Goal: Task Accomplishment & Management: Use online tool/utility

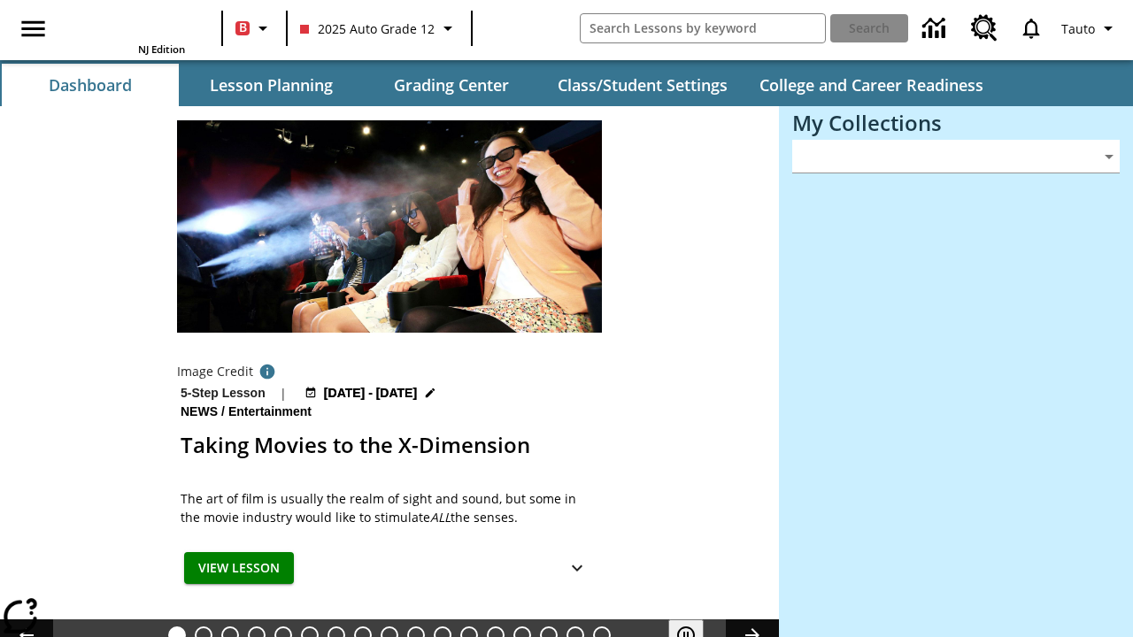
type input "-1"
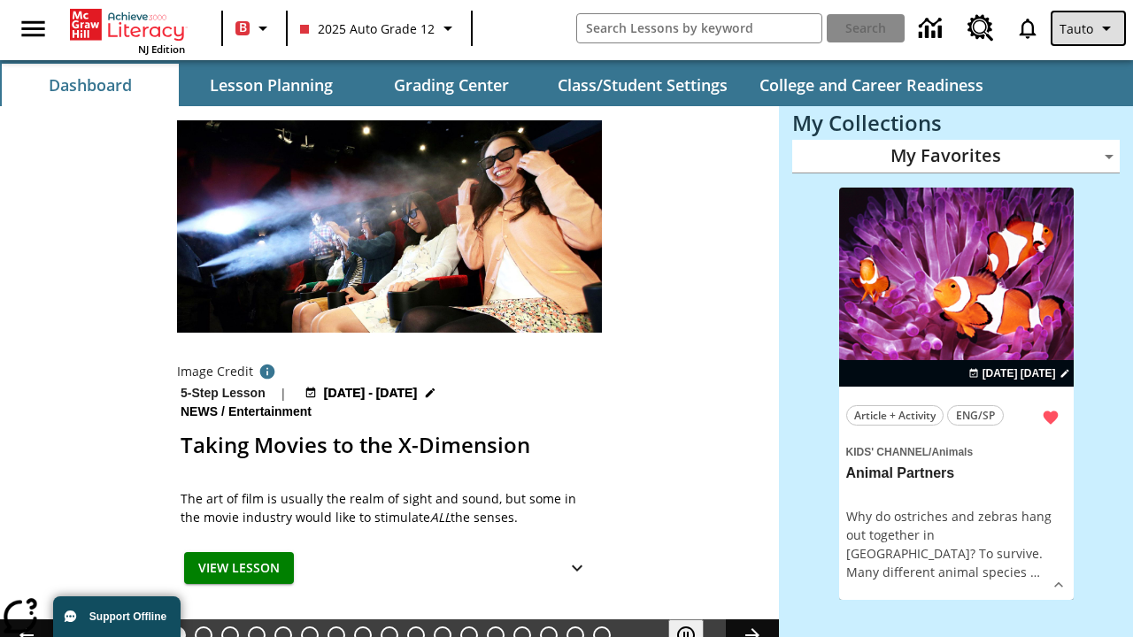
click at [1089, 28] on span "Tauto" at bounding box center [1076, 28] width 34 height 19
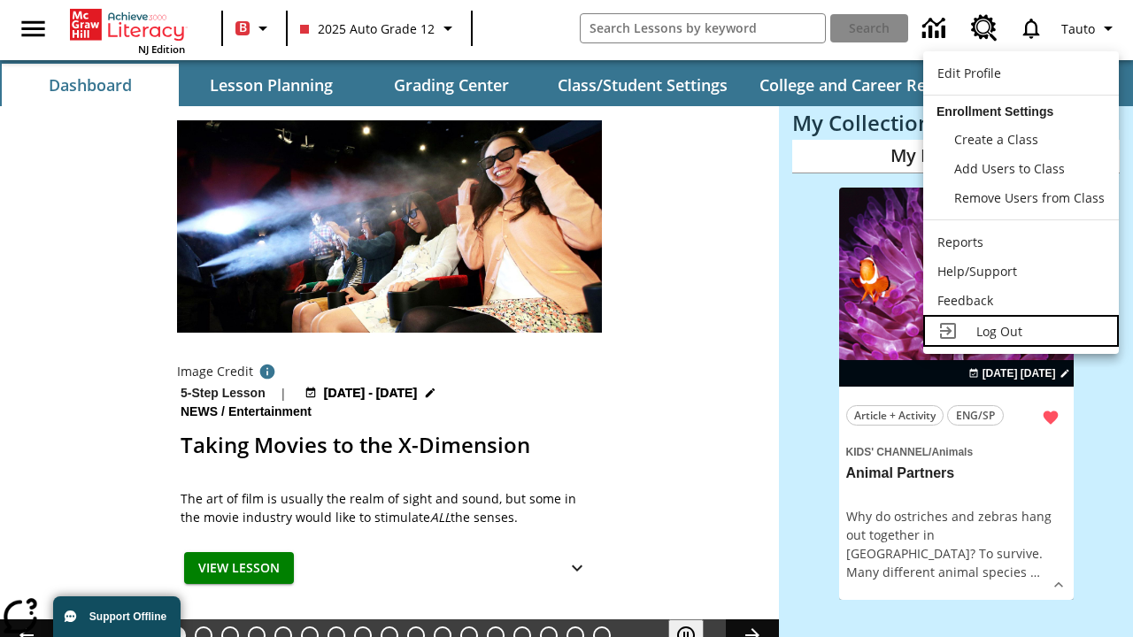
click at [1020, 331] on span "Log Out" at bounding box center [999, 331] width 46 height 17
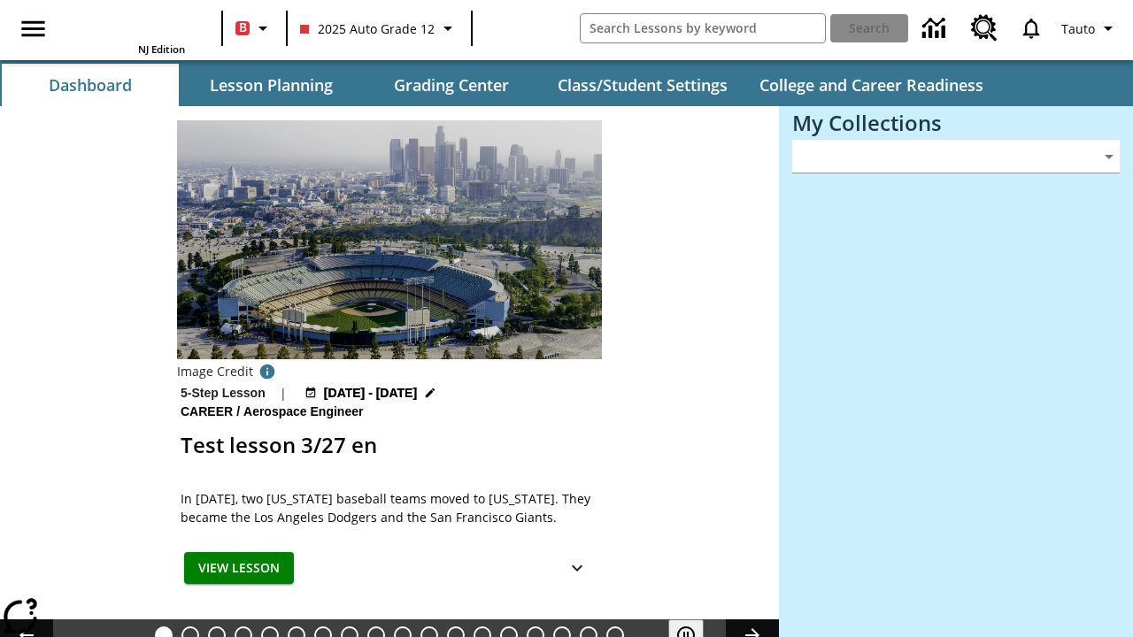
type input "-1"
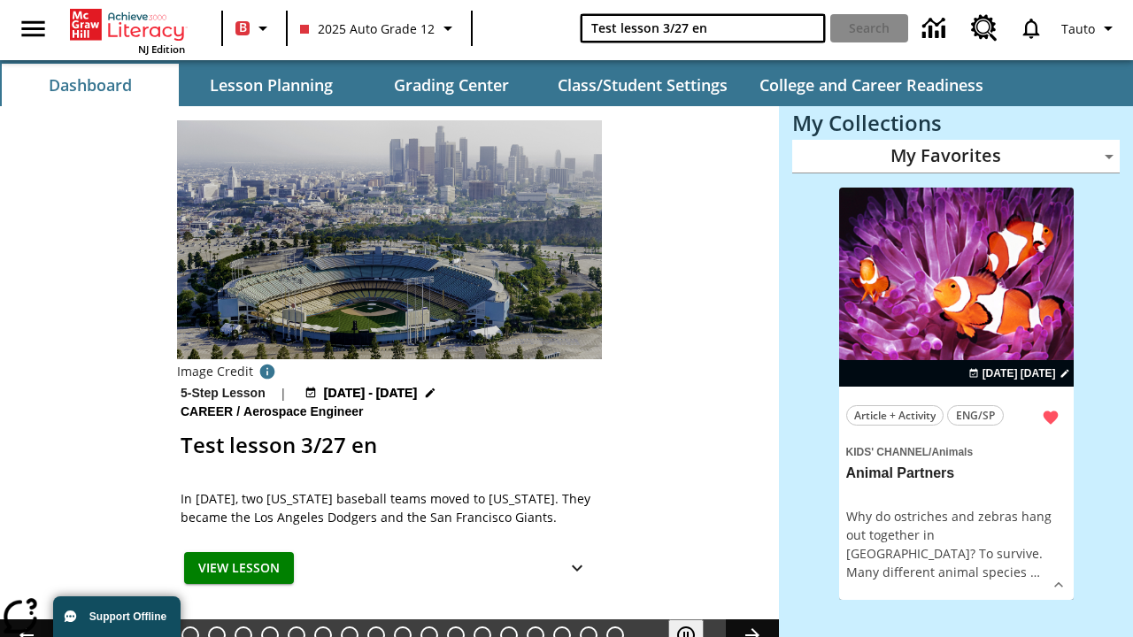
type input "Test lesson 3/27 en"
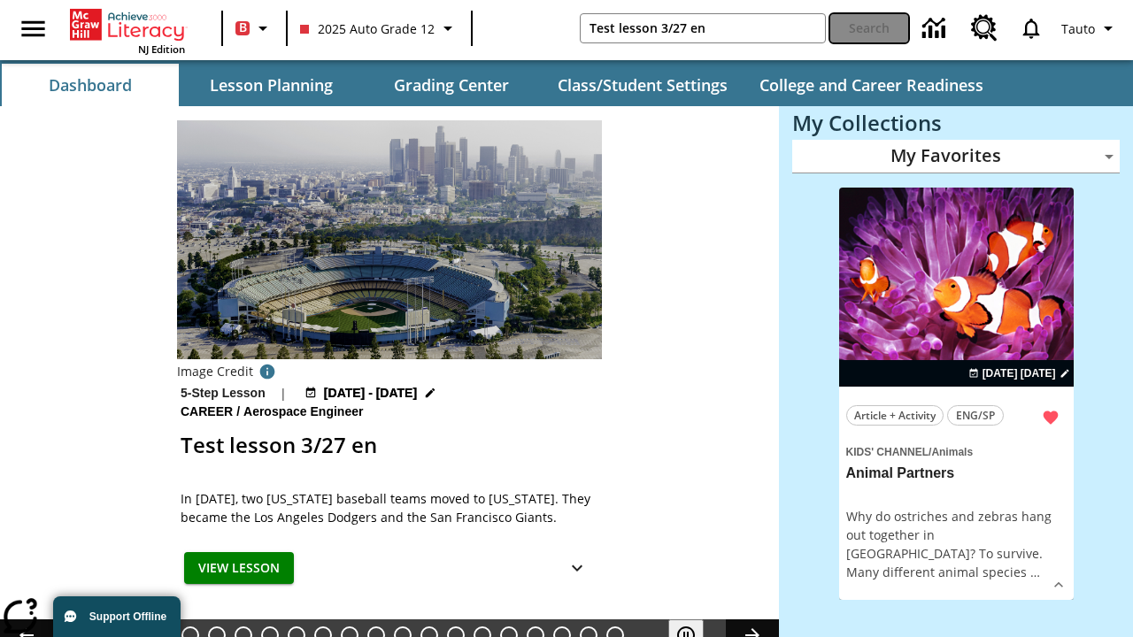
click at [869, 28] on button "Search" at bounding box center [869, 28] width 78 height 28
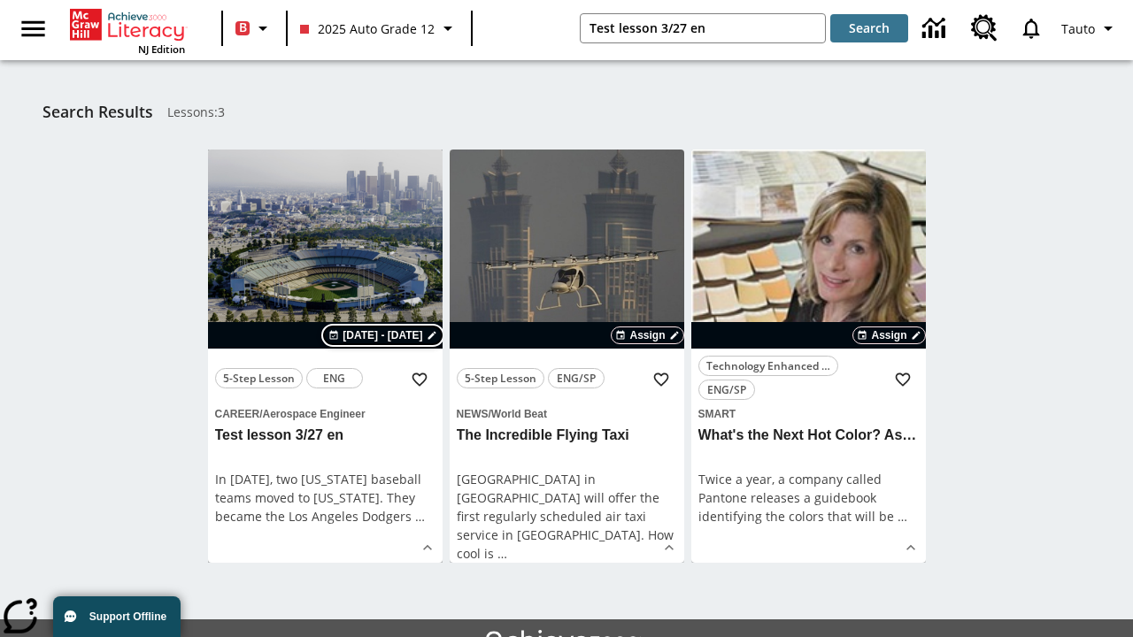
click at [384, 335] on span "Aug 24 - Aug 24" at bounding box center [382, 335] width 80 height 16
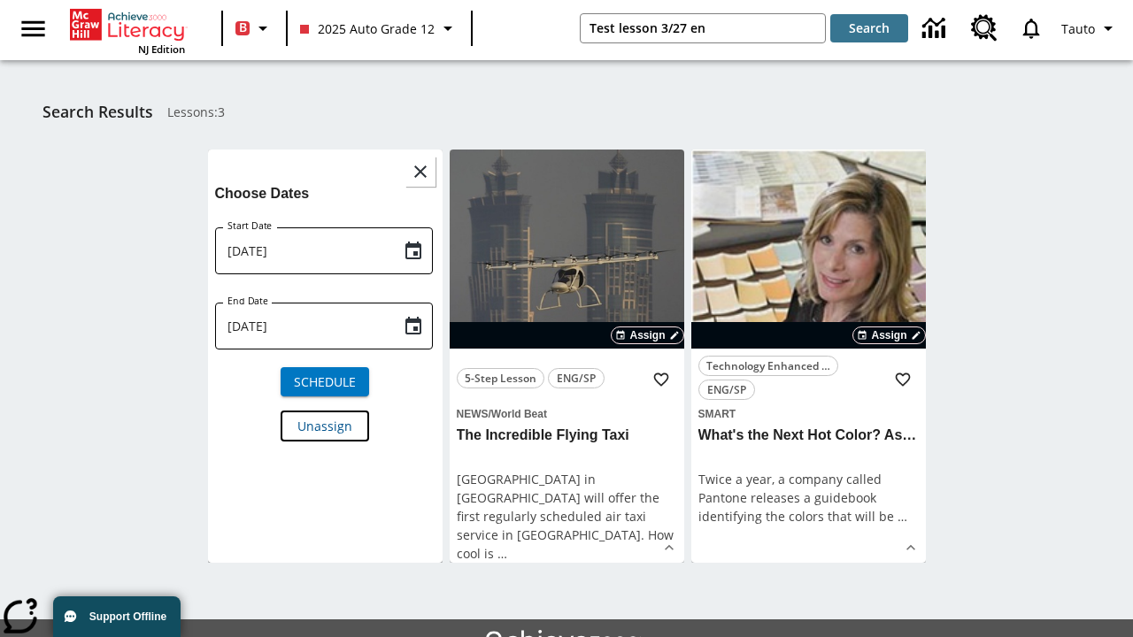
click at [325, 425] on span "Unassign" at bounding box center [324, 426] width 55 height 19
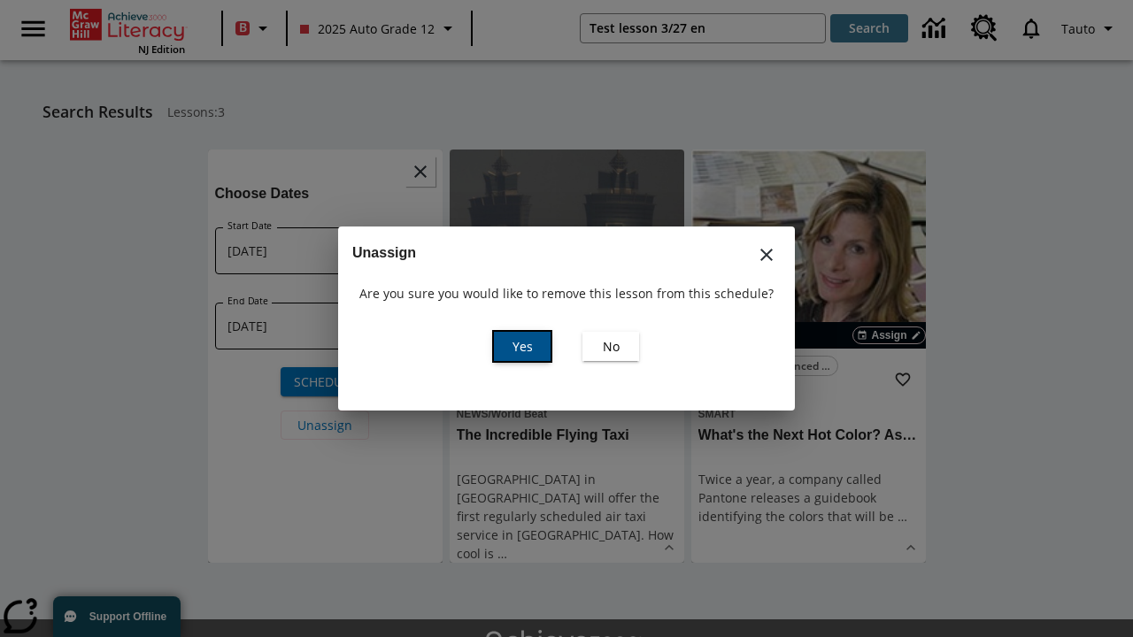
click at [522, 346] on span "Yes" at bounding box center [522, 346] width 20 height 19
